Goal: Task Accomplishment & Management: Manage account settings

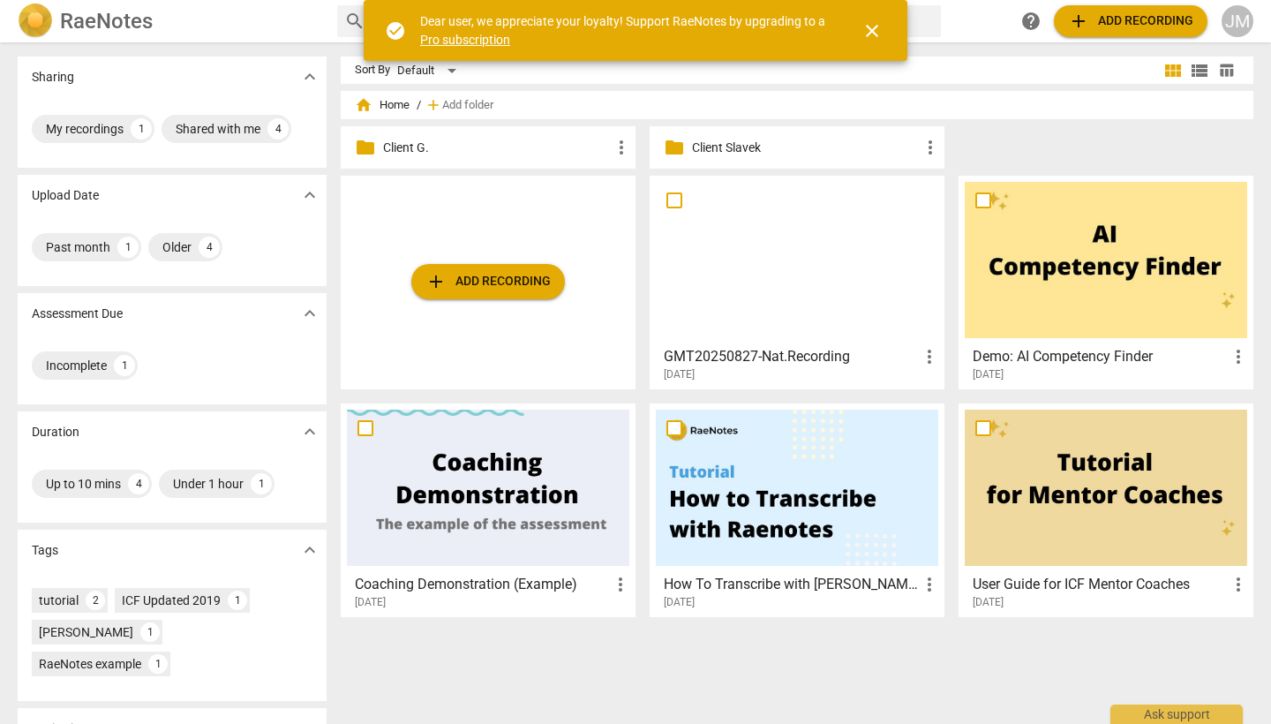
click at [394, 152] on p "Client G." at bounding box center [497, 148] width 228 height 19
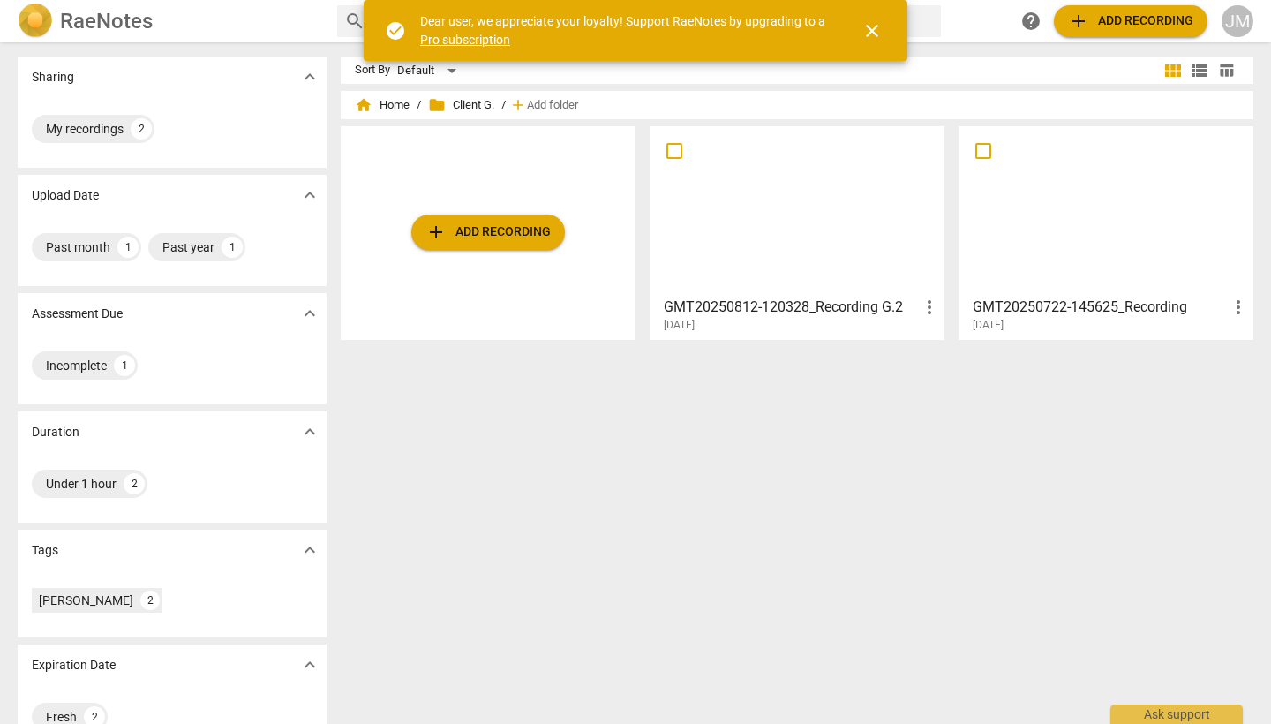
click at [837, 219] on div at bounding box center [797, 210] width 282 height 156
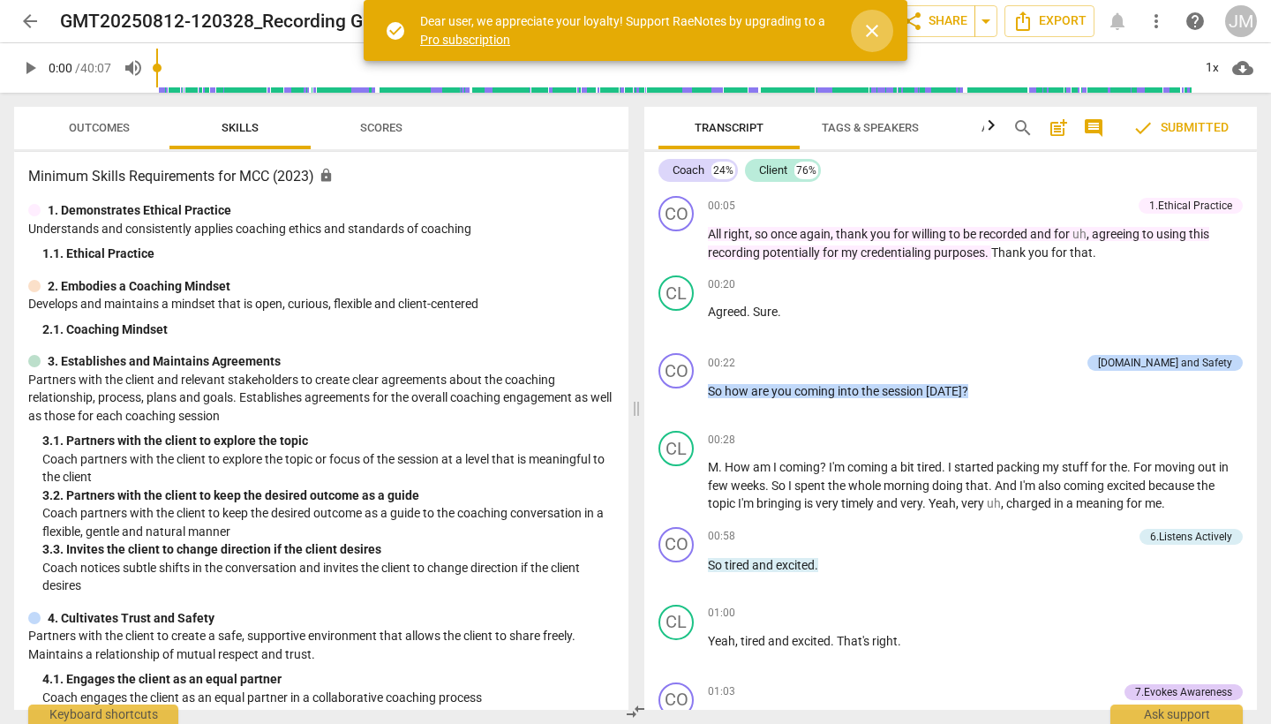
click at [872, 27] on span "close" at bounding box center [871, 30] width 21 height 21
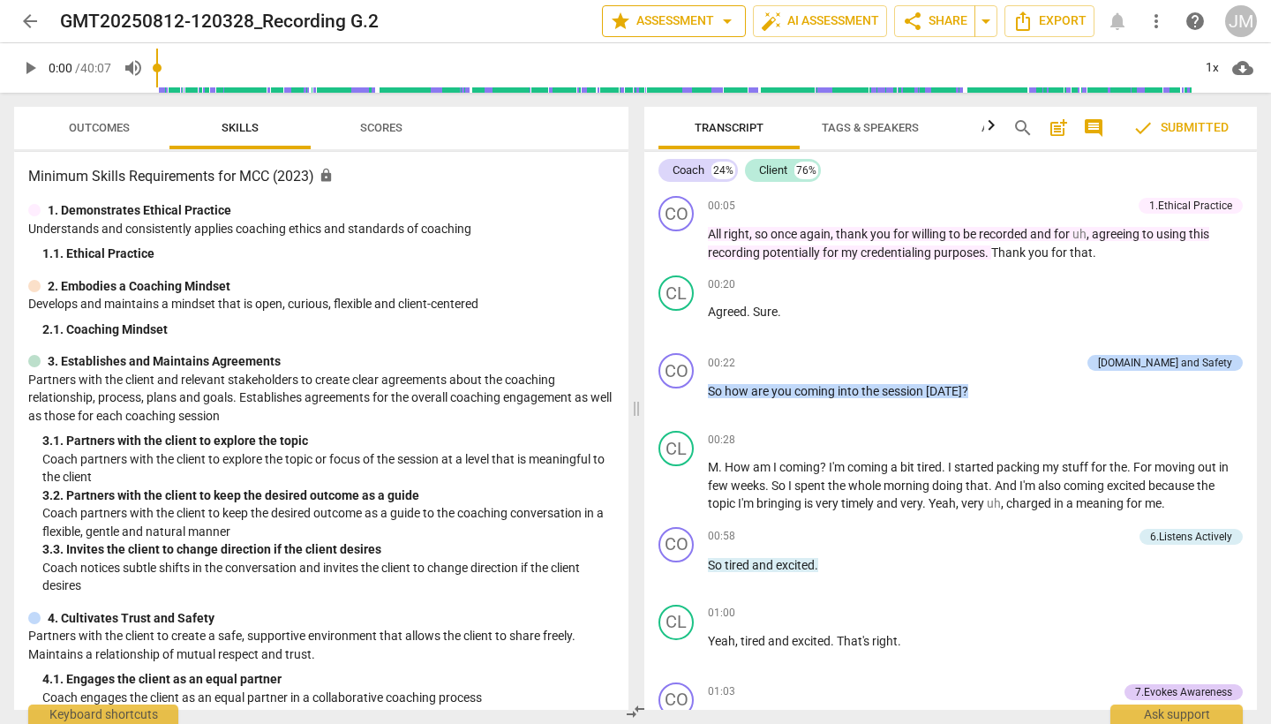
click at [717, 26] on span "arrow_drop_down" at bounding box center [727, 21] width 21 height 21
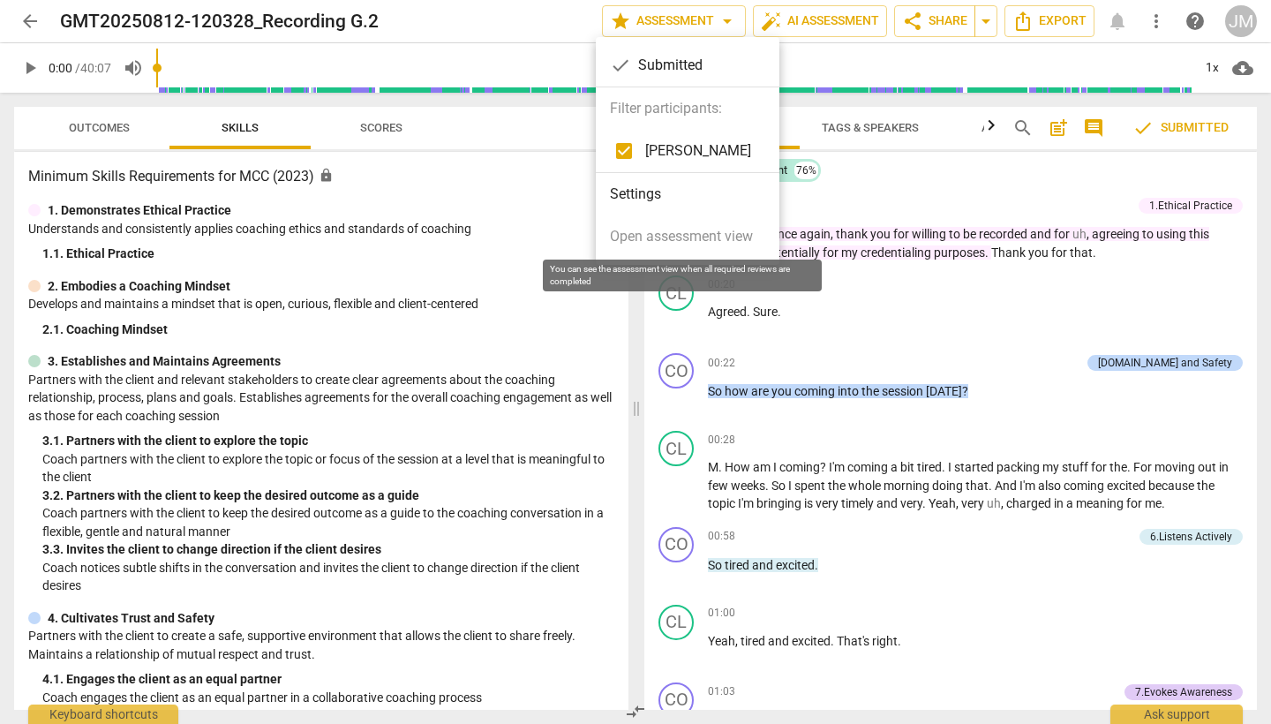
click at [677, 239] on span "Open assessment view" at bounding box center [681, 236] width 143 height 21
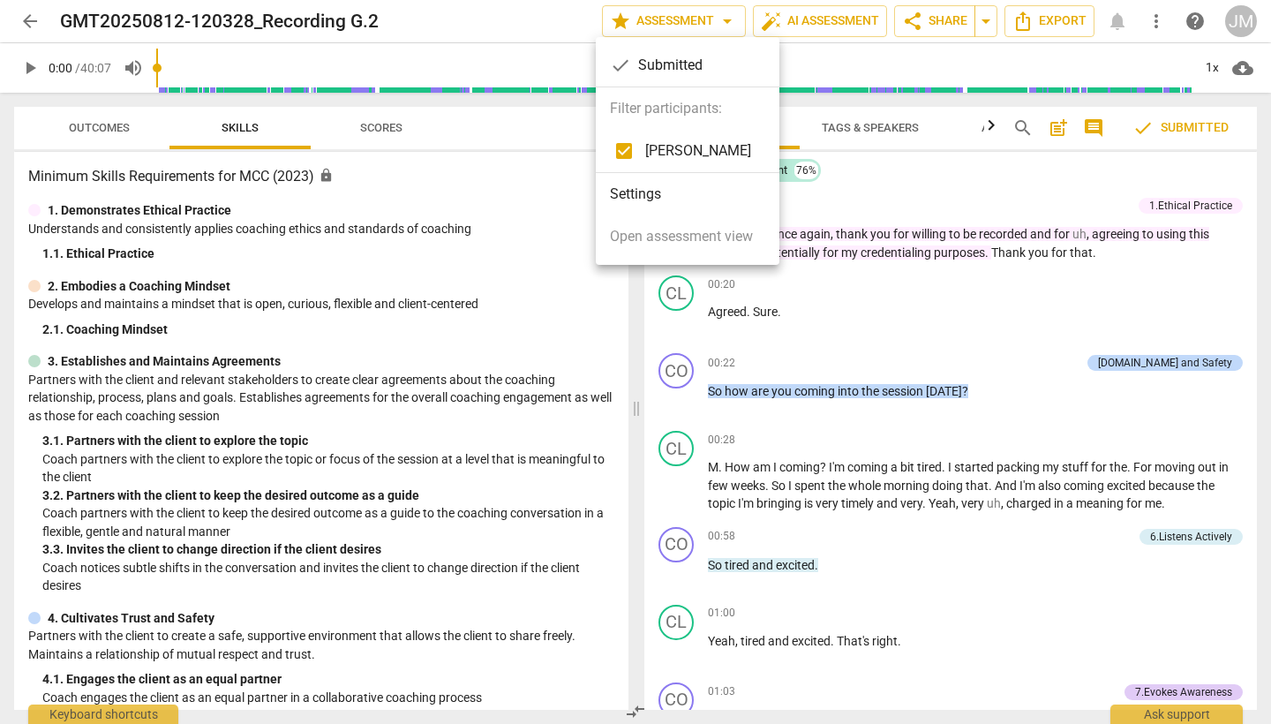
click at [663, 198] on li "Settings" at bounding box center [688, 194] width 184 height 42
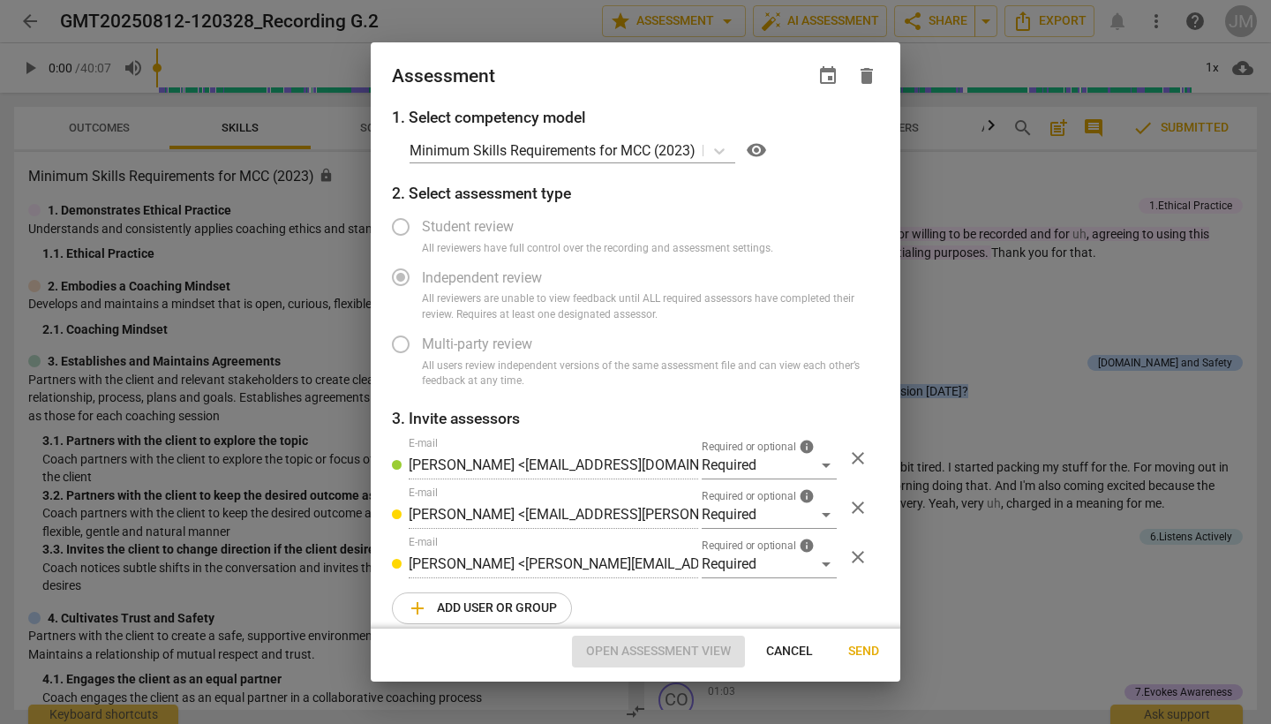
click at [784, 659] on span "Cancel" at bounding box center [789, 651] width 47 height 18
radio input "false"
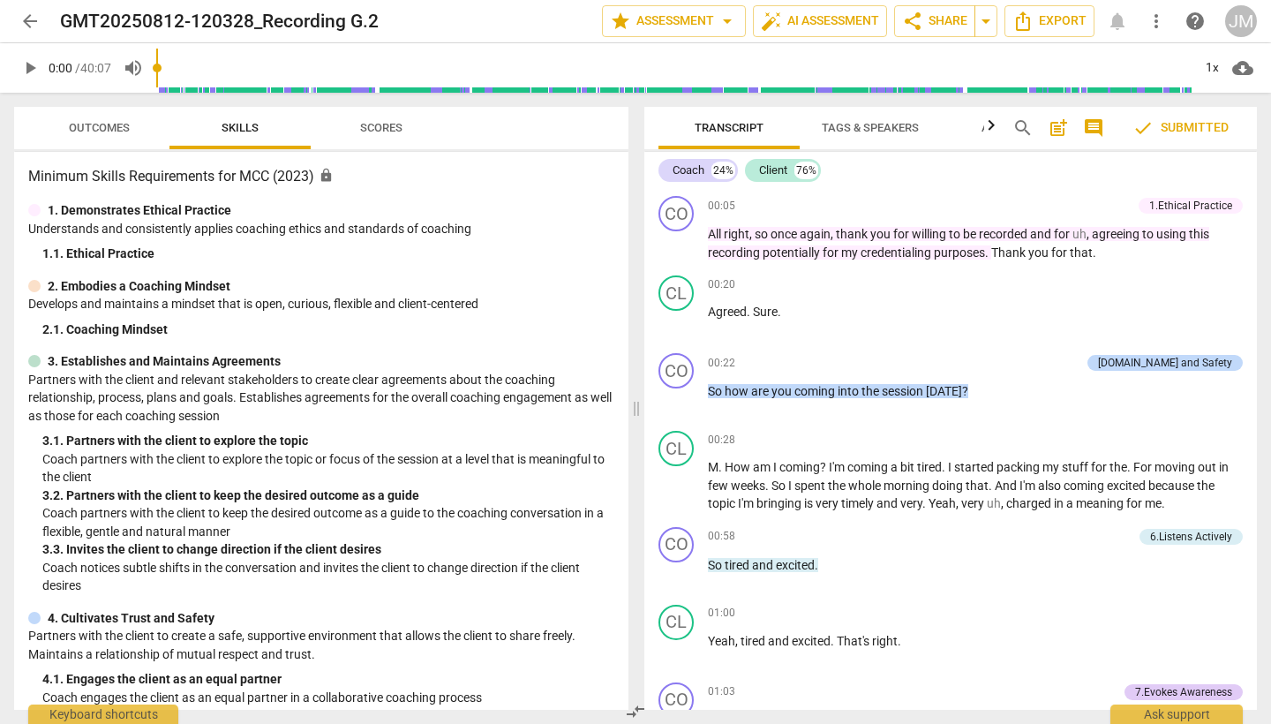
click at [384, 139] on span "Scores" at bounding box center [381, 128] width 85 height 24
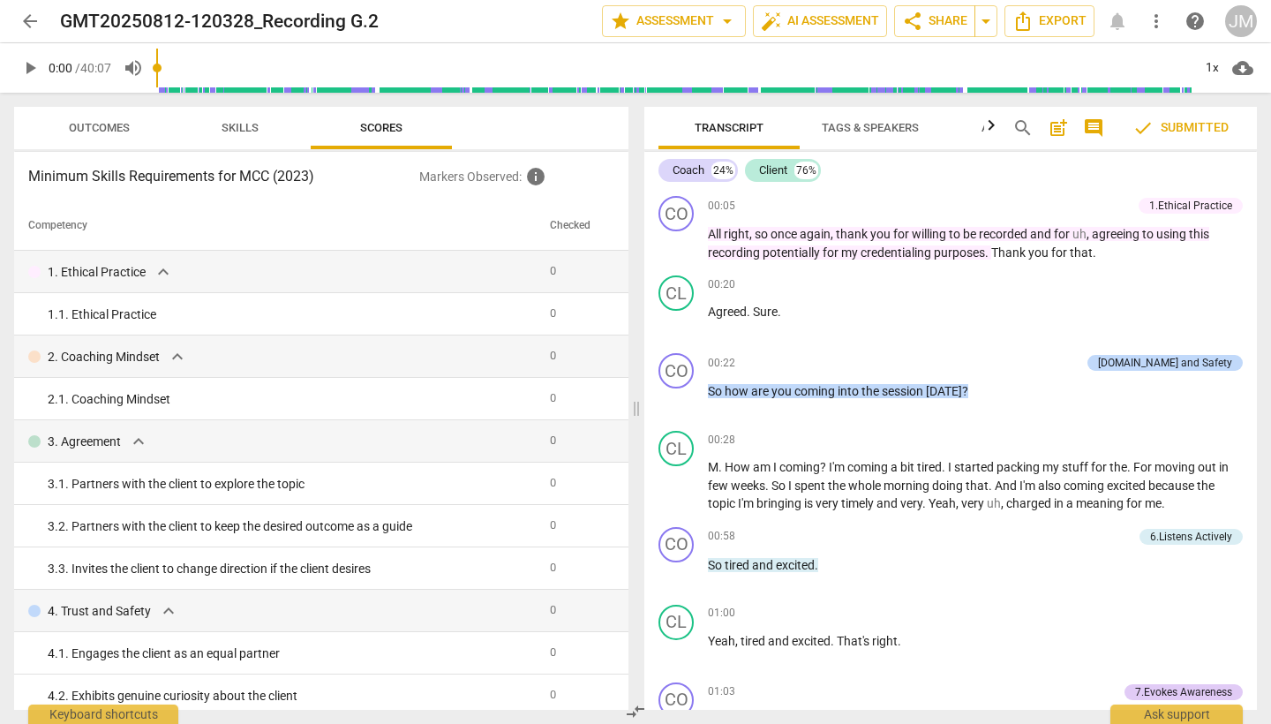
click at [115, 125] on span "Outcomes" at bounding box center [99, 127] width 61 height 13
